Goal: Obtain resource: Download file/media

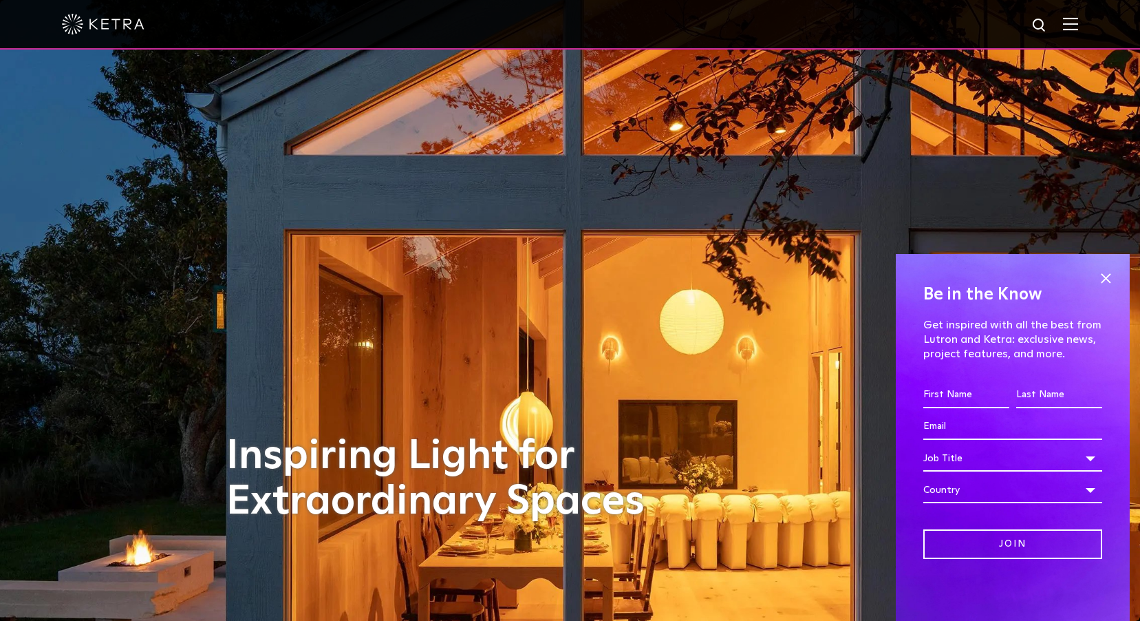
click at [1078, 33] on div at bounding box center [570, 24] width 1017 height 48
click at [1078, 25] on img at bounding box center [1070, 23] width 15 height 13
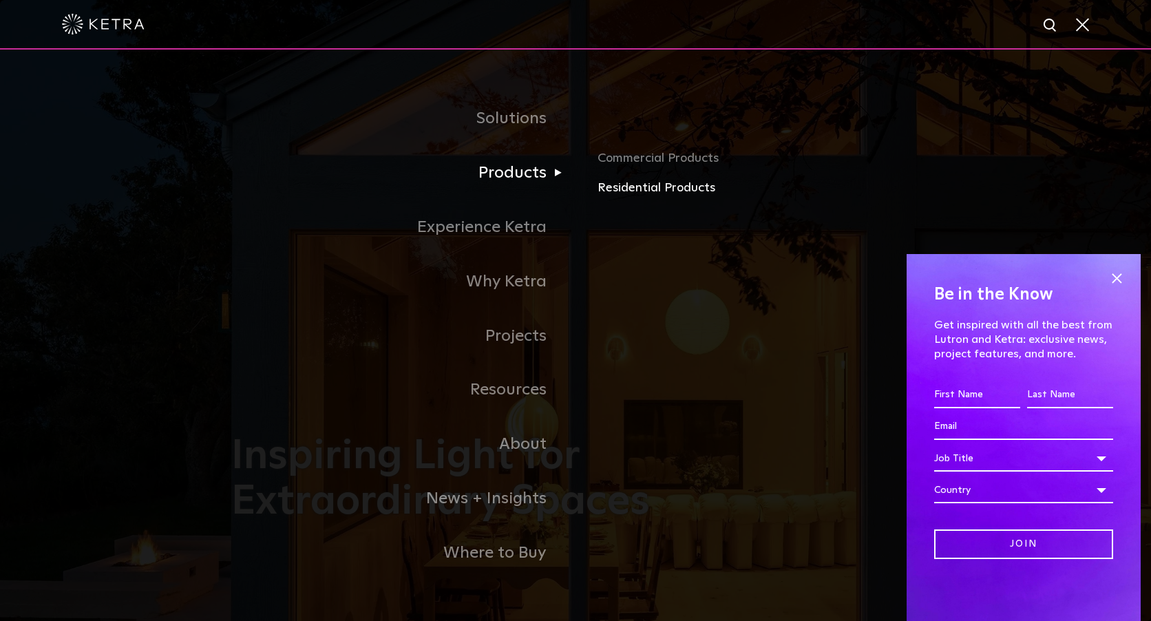
click at [608, 195] on link "Residential Products" at bounding box center [758, 188] width 322 height 20
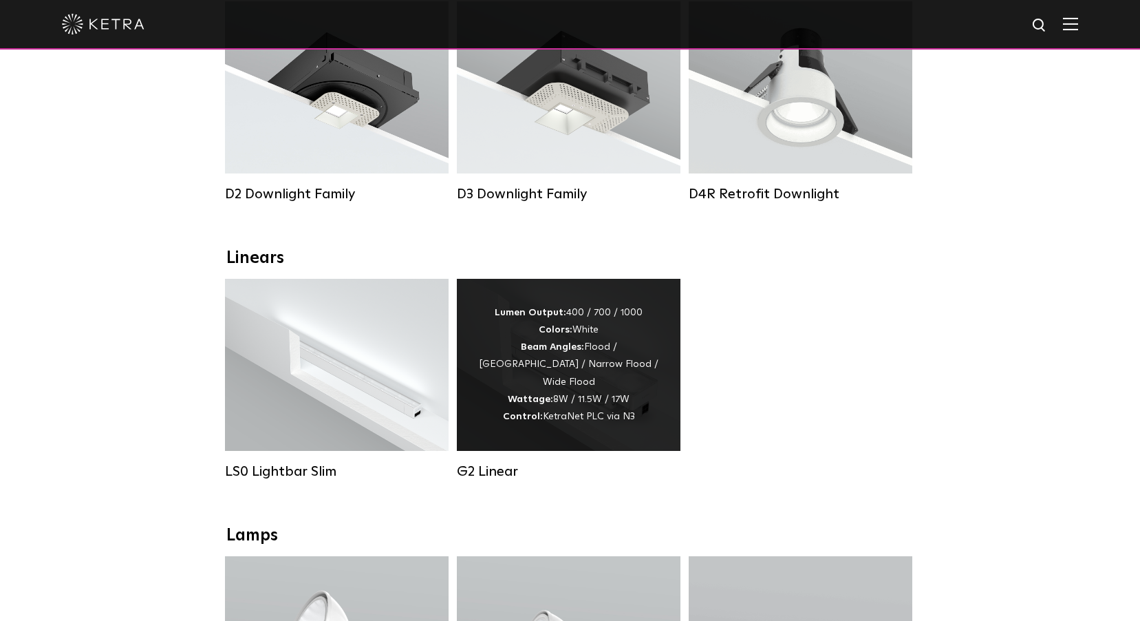
scroll to position [344, 0]
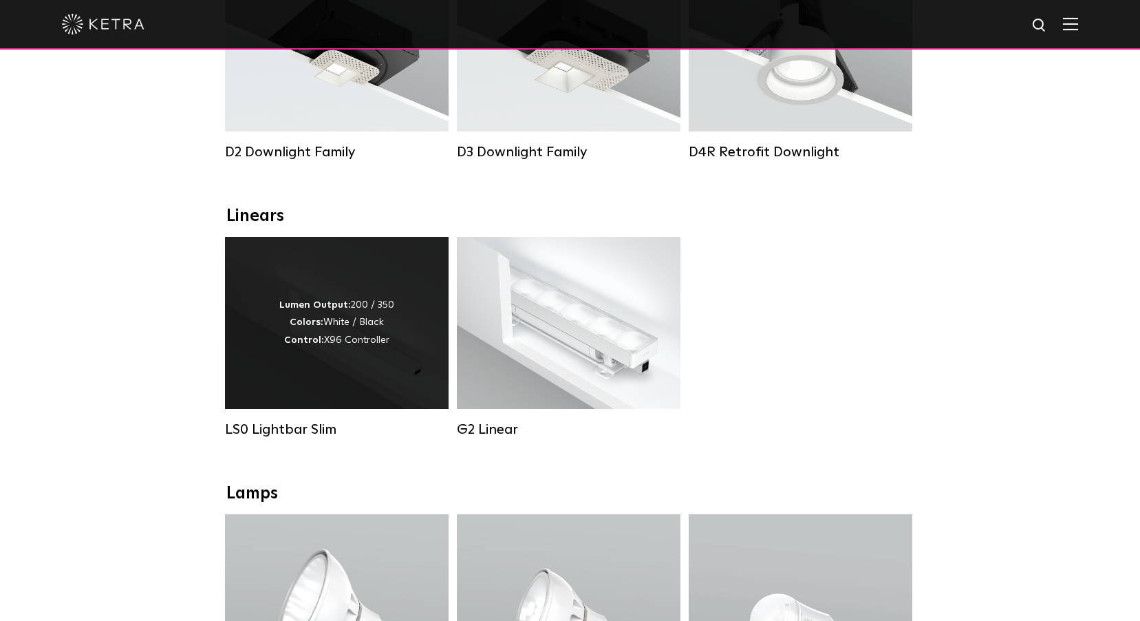
click at [339, 409] on div "Lumen Output: 200 / 350 Colors: White / Black Control: X96 Controller" at bounding box center [337, 323] width 224 height 172
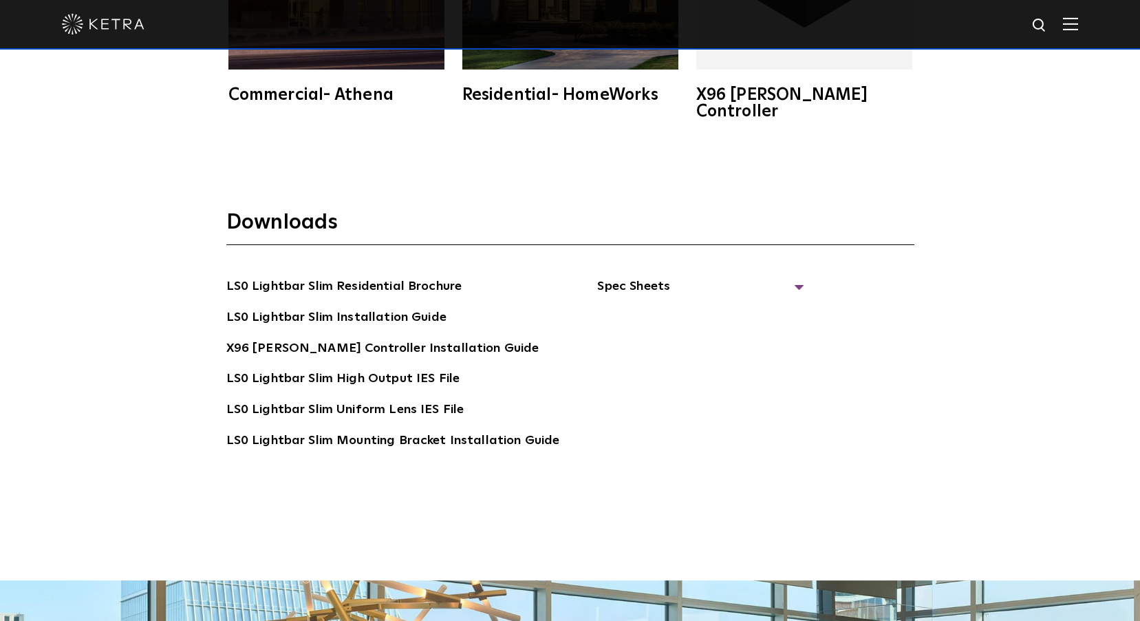
scroll to position [2684, 0]
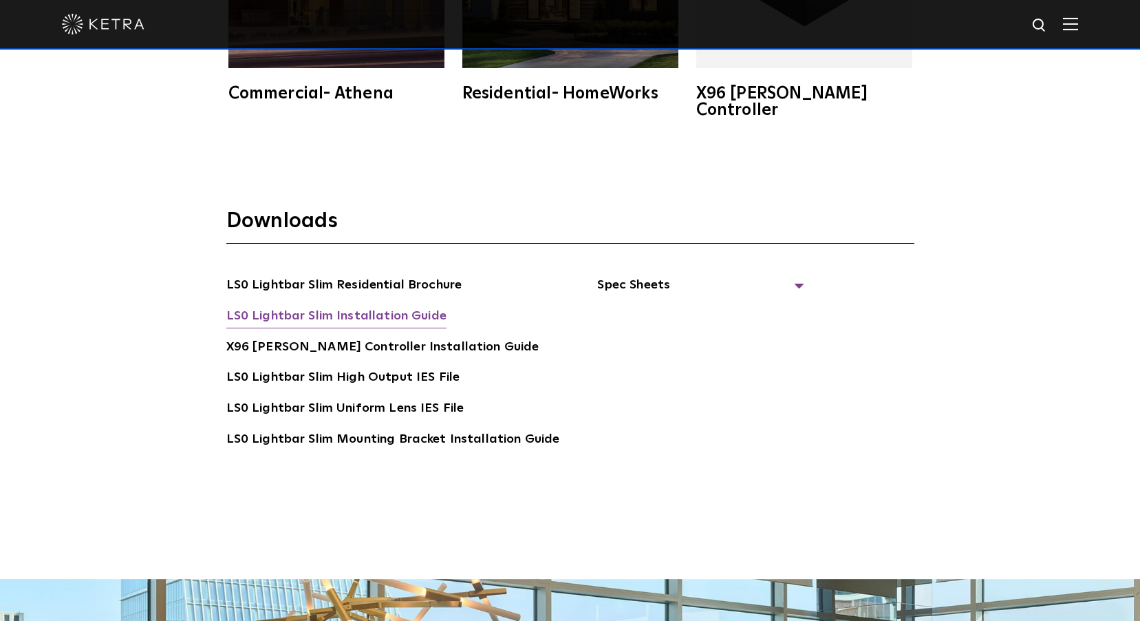
click at [365, 306] on link "LS0 Lightbar Slim Installation Guide" at bounding box center [336, 317] width 220 height 22
